Goal: Find specific page/section: Find specific page/section

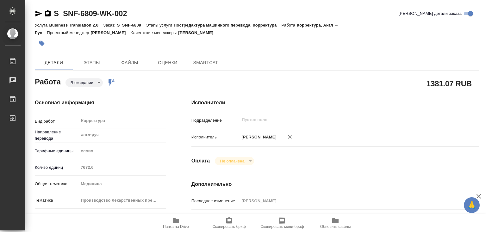
type textarea "x"
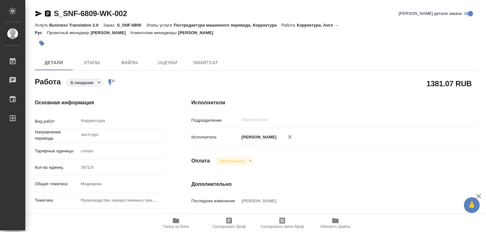
type textarea "x"
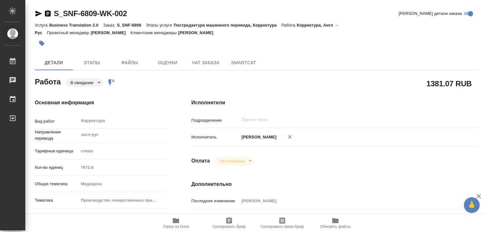
type textarea "x"
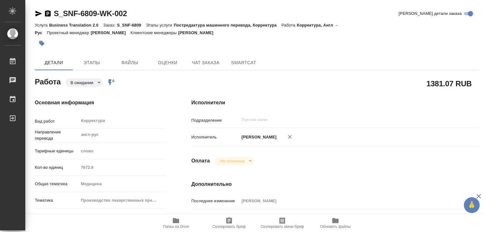
type textarea "x"
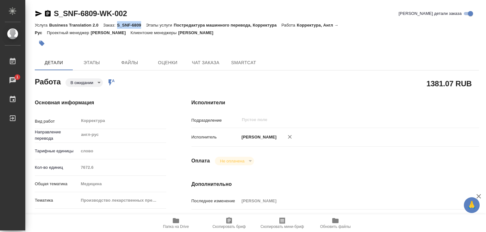
drag, startPoint x: 117, startPoint y: 25, endPoint x: 141, endPoint y: 25, distance: 23.4
click at [141, 25] on p "S_SNF-6809" at bounding box center [131, 25] width 29 height 5
copy p "S_SNF-6809"
click at [177, 220] on icon "button" at bounding box center [176, 221] width 6 height 5
click at [123, 25] on p "S_SNF-6809" at bounding box center [131, 25] width 29 height 5
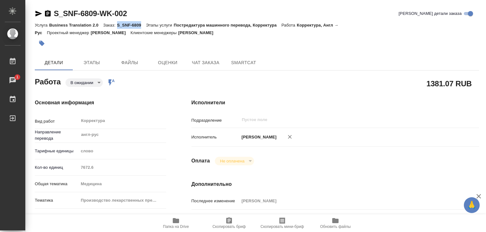
drag, startPoint x: 117, startPoint y: 23, endPoint x: 141, endPoint y: 26, distance: 24.2
click at [141, 26] on div "Услуга Business Translation 2.0 Заказ: S_SNF-6809 Этапы услуги Постредактура ма…" at bounding box center [257, 28] width 445 height 15
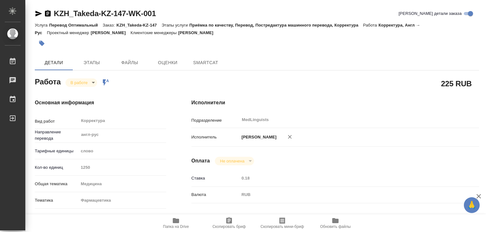
type textarea "x"
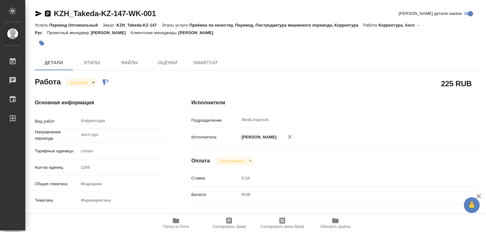
type textarea "x"
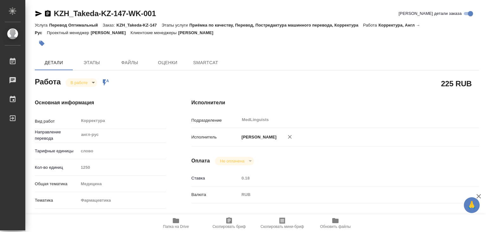
type textarea "x"
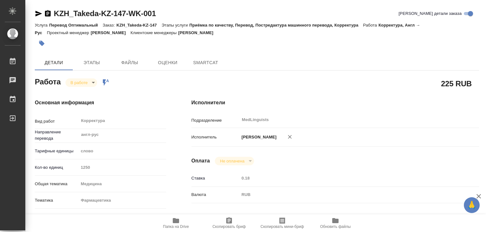
type textarea "x"
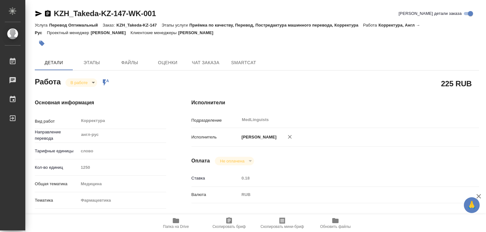
type textarea "x"
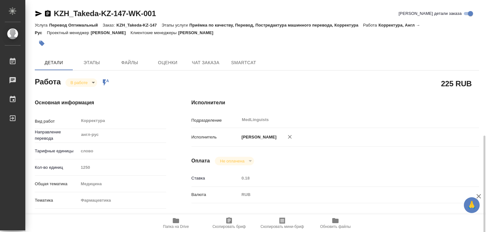
scroll to position [95, 0]
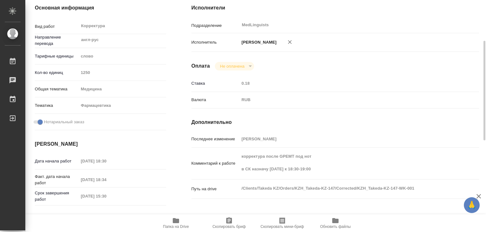
type textarea "x"
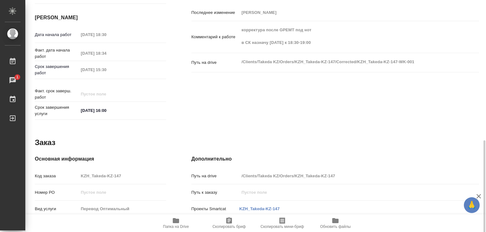
scroll to position [308, 0]
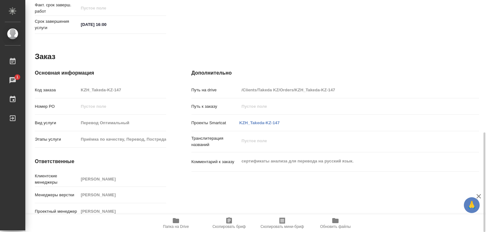
click at [176, 222] on icon "button" at bounding box center [176, 221] width 6 height 5
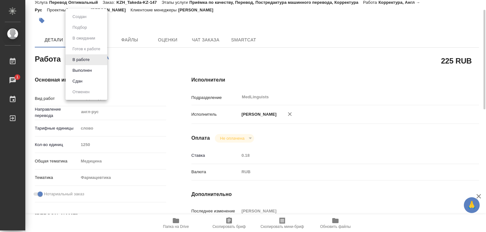
click at [93, 58] on body "🙏 .cls-1 fill:#fff; AWATERA [PERSON_NAME]lebedeva Работы 1 Чаты График Выйти KZ…" at bounding box center [243, 116] width 486 height 232
click at [86, 70] on button "Выполнен" at bounding box center [82, 70] width 23 height 7
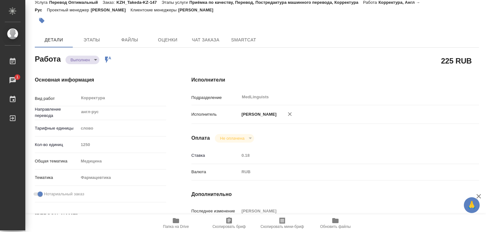
type textarea "x"
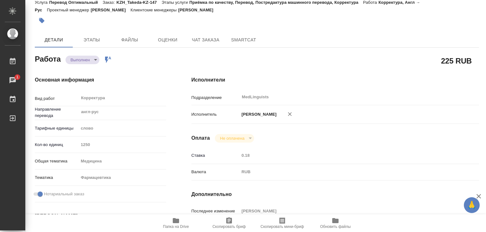
type textarea "x"
